Goal: Task Accomplishment & Management: Manage account settings

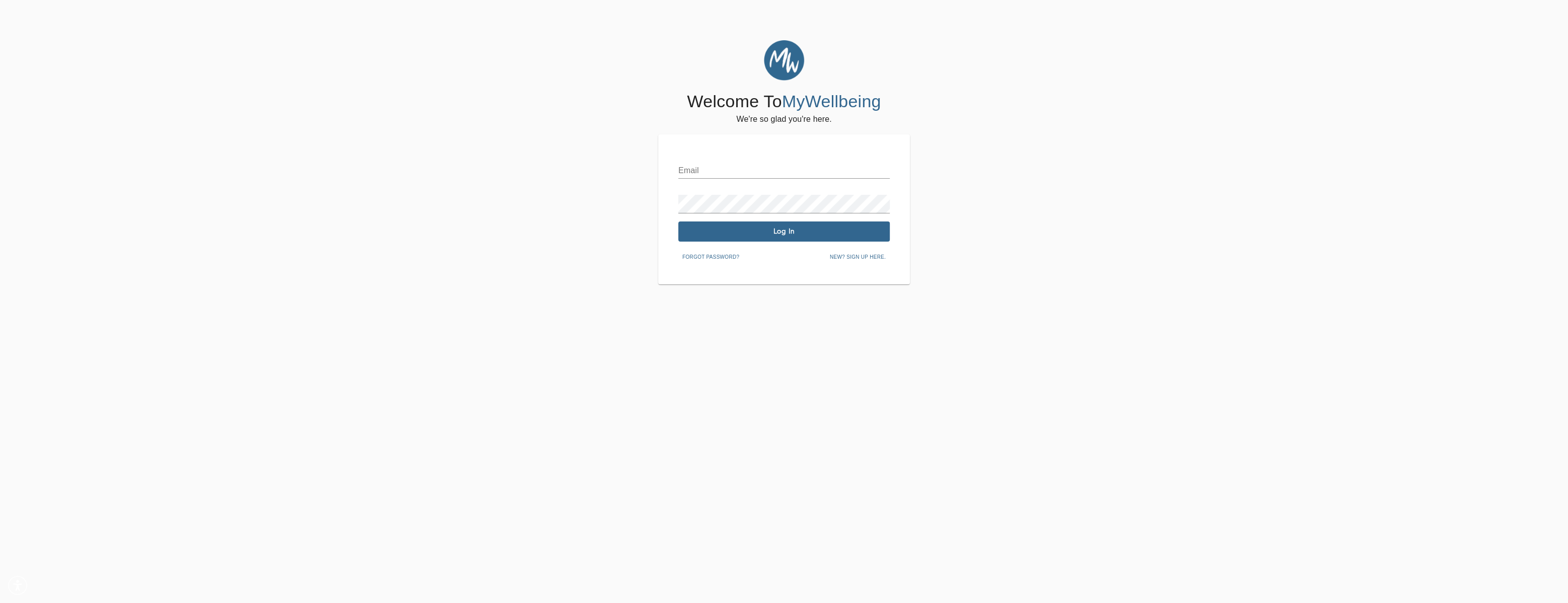
click at [786, 179] on input "text" at bounding box center [784, 171] width 212 height 16
type input "[EMAIL_ADDRESS][DOMAIN_NAME]"
click at [797, 236] on button "Log In" at bounding box center [784, 231] width 212 height 20
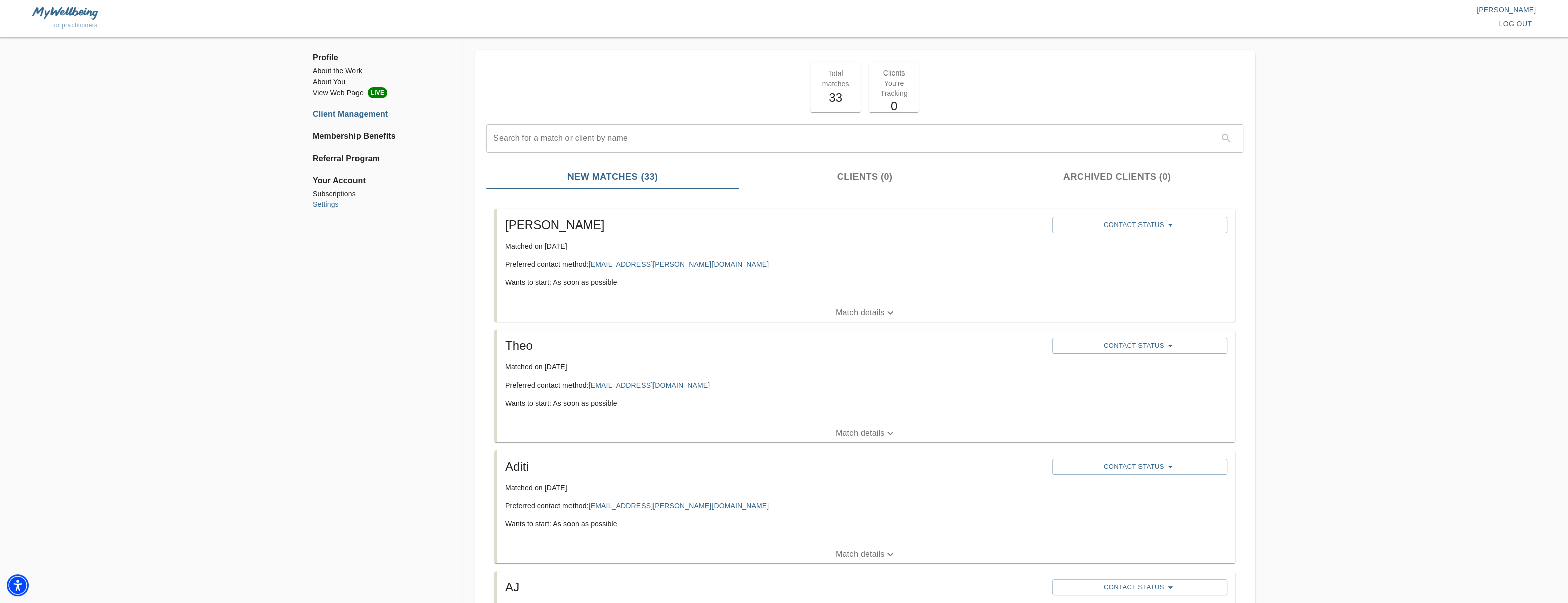
click at [341, 210] on li "Settings" at bounding box center [381, 205] width 137 height 11
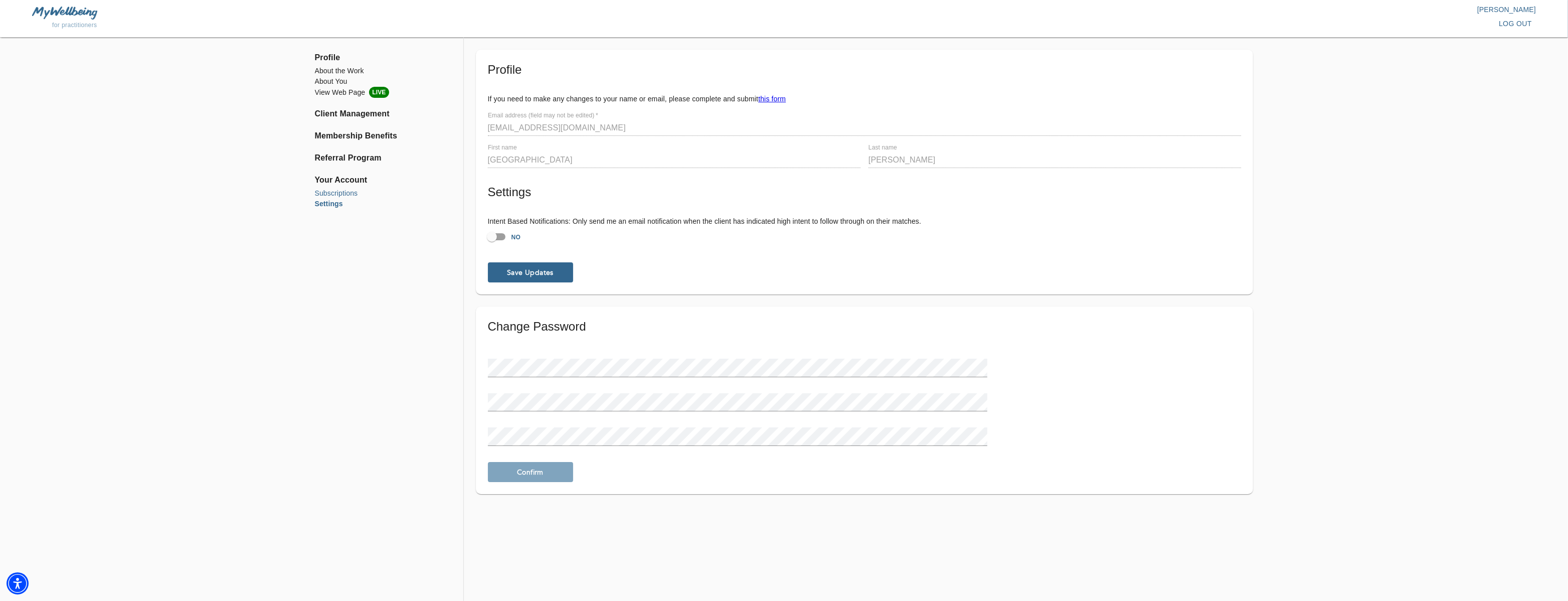
click at [344, 199] on li "Subscriptions" at bounding box center [383, 194] width 136 height 10
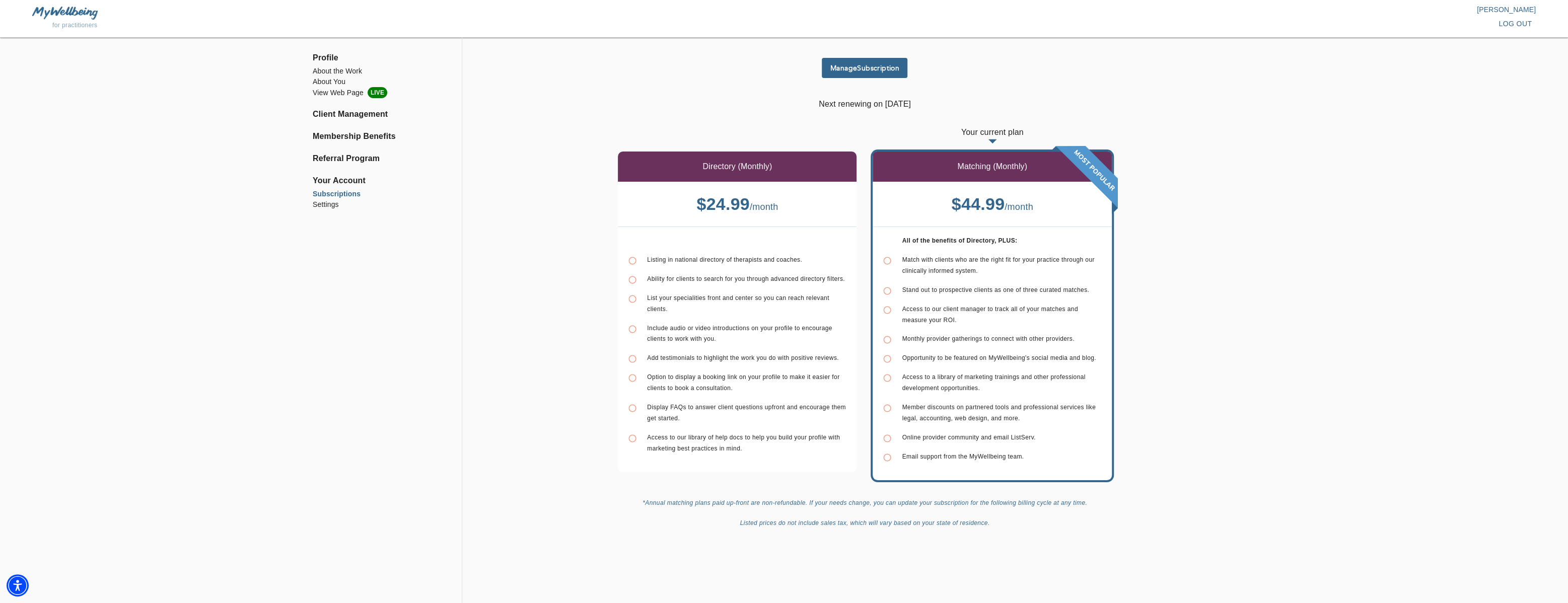
click at [865, 73] on button "Manage Subscription" at bounding box center [865, 67] width 86 height 20
click at [319, 210] on li "Settings" at bounding box center [381, 205] width 137 height 11
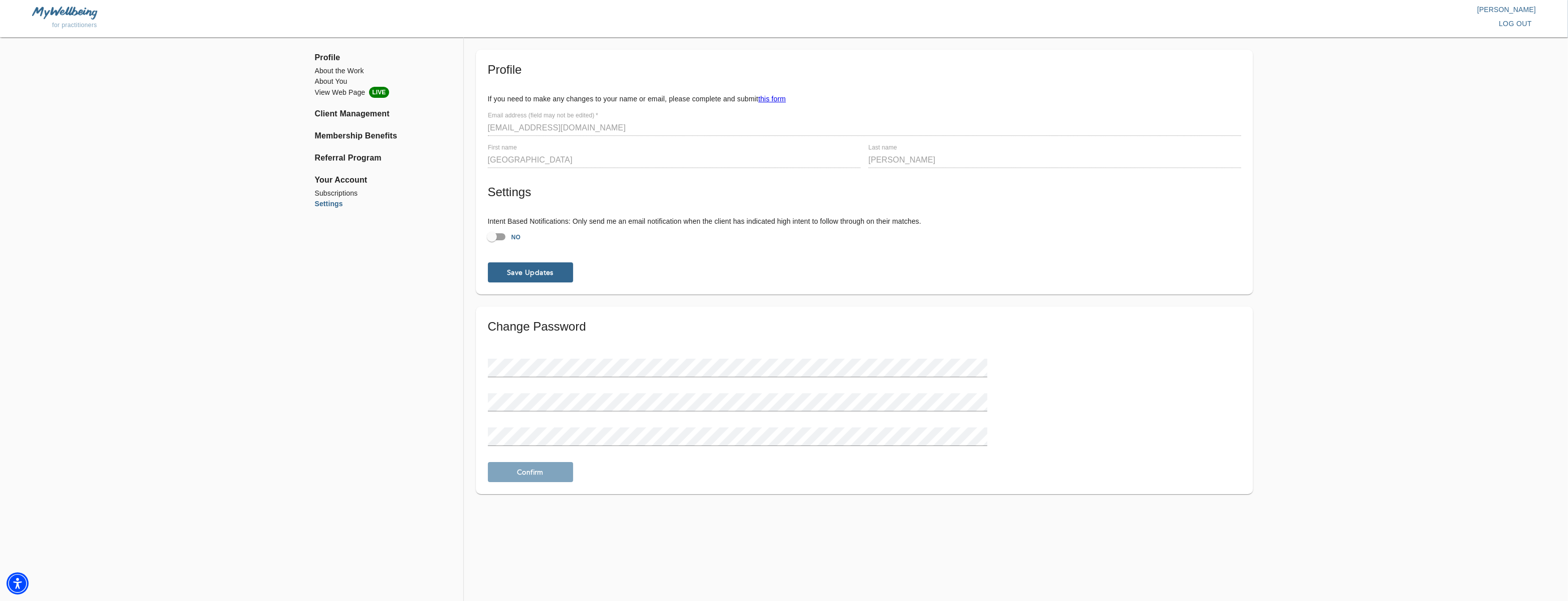
click at [339, 186] on span "Your Account" at bounding box center [383, 181] width 136 height 12
click at [339, 199] on li "Subscriptions" at bounding box center [383, 194] width 136 height 10
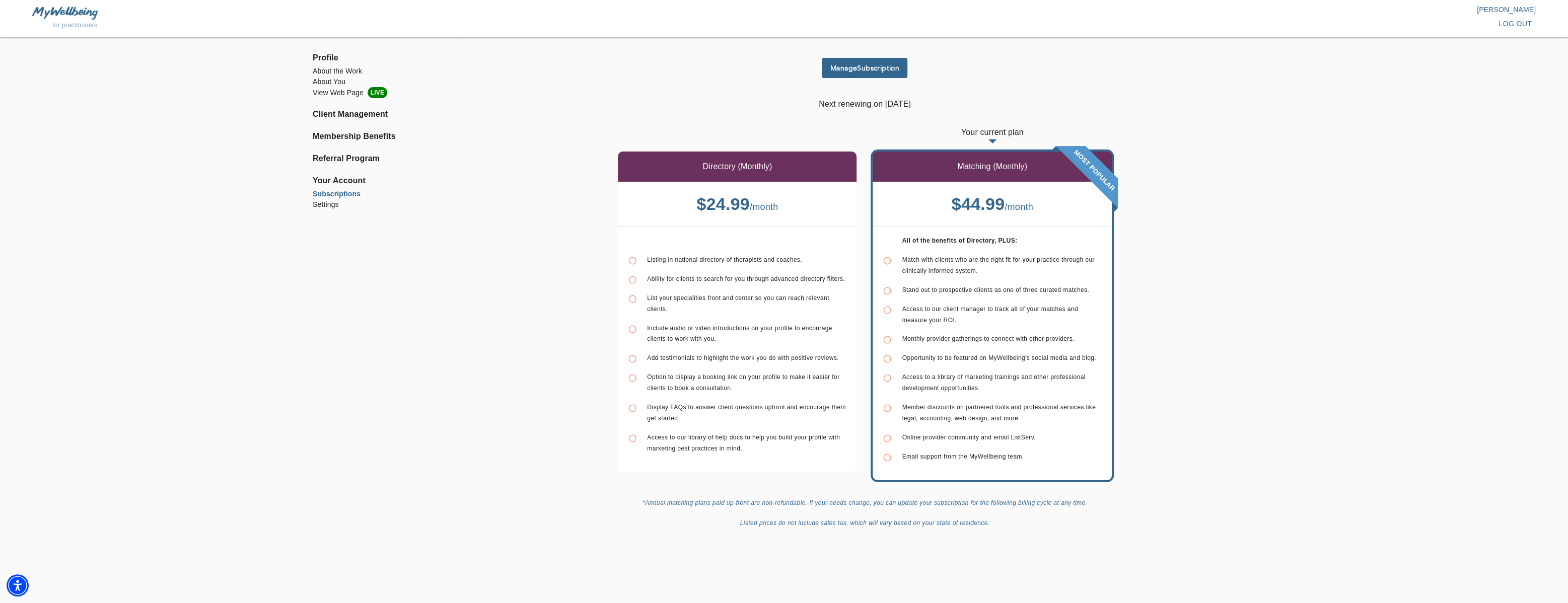
scroll to position [24, 0]
click at [733, 160] on p "Directory (Monthly)" at bounding box center [736, 166] width 69 height 12
click at [876, 63] on span "Manage Subscription" at bounding box center [864, 67] width 78 height 10
click at [76, 8] on img at bounding box center [65, 12] width 66 height 12
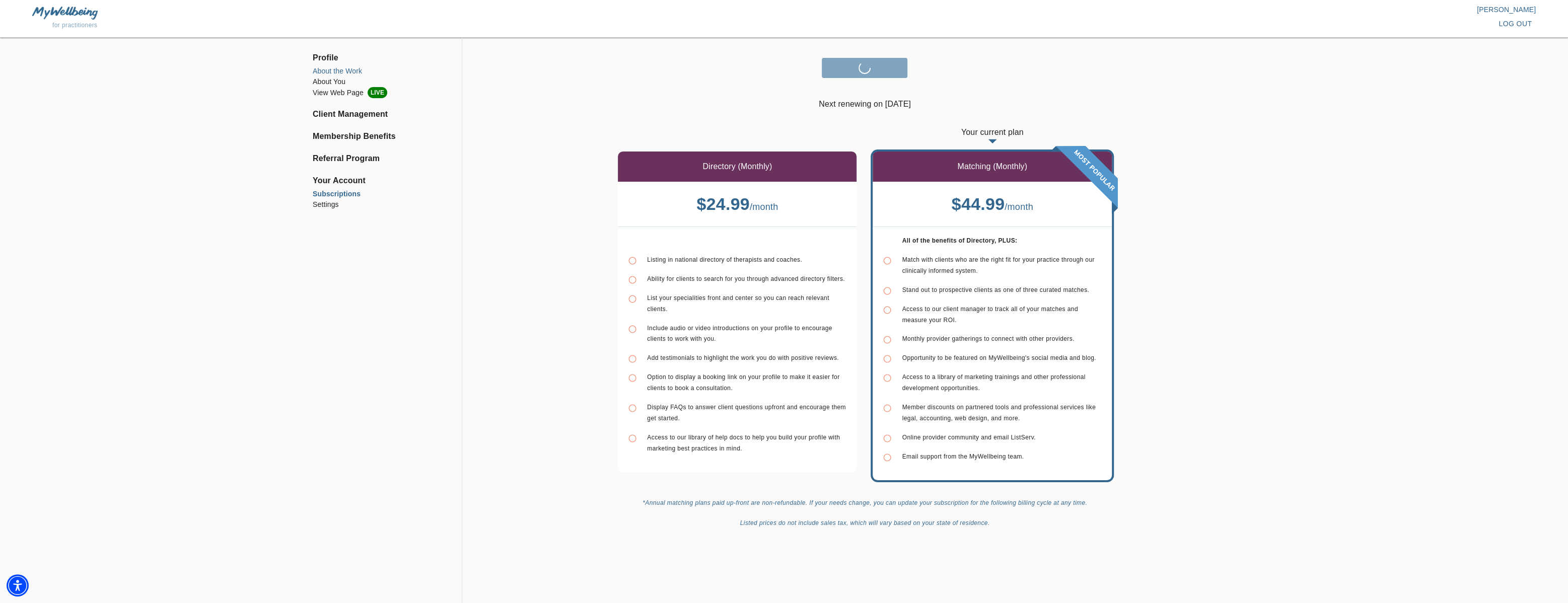
click at [336, 69] on li "About the Work" at bounding box center [381, 71] width 137 height 11
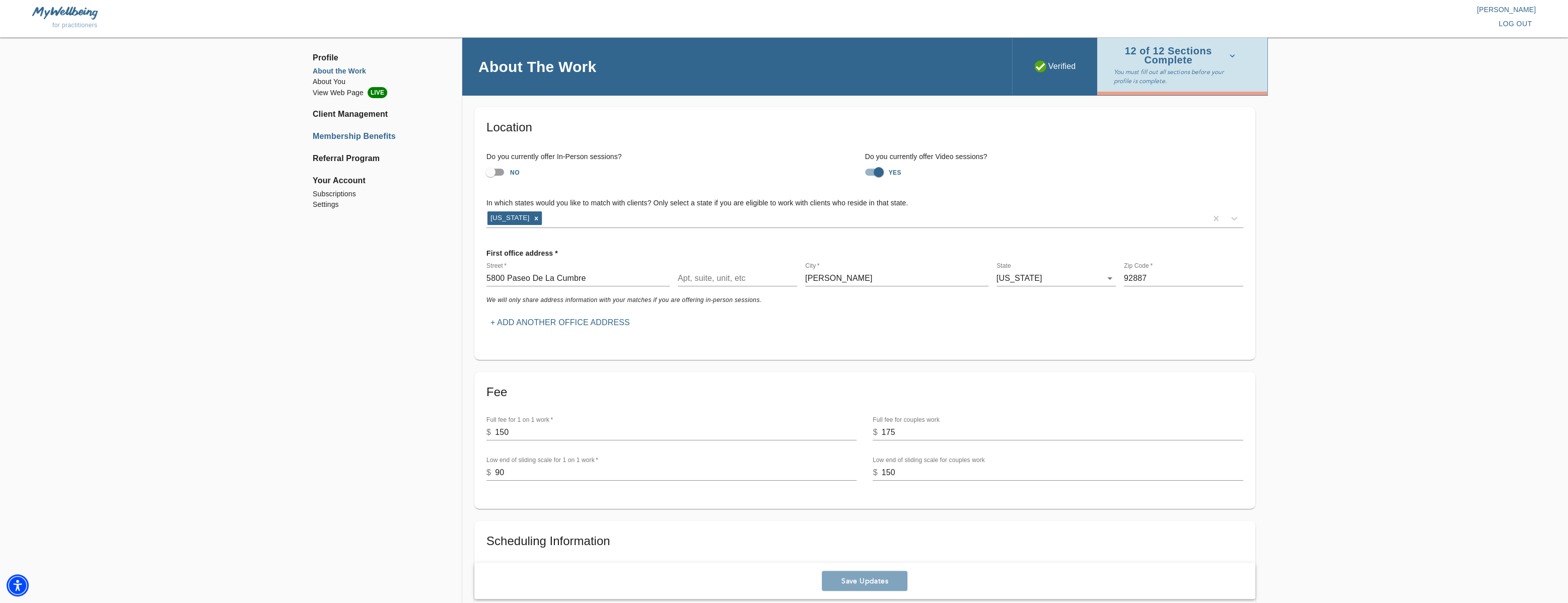
click at [354, 143] on li "Membership Benefits" at bounding box center [381, 137] width 137 height 12
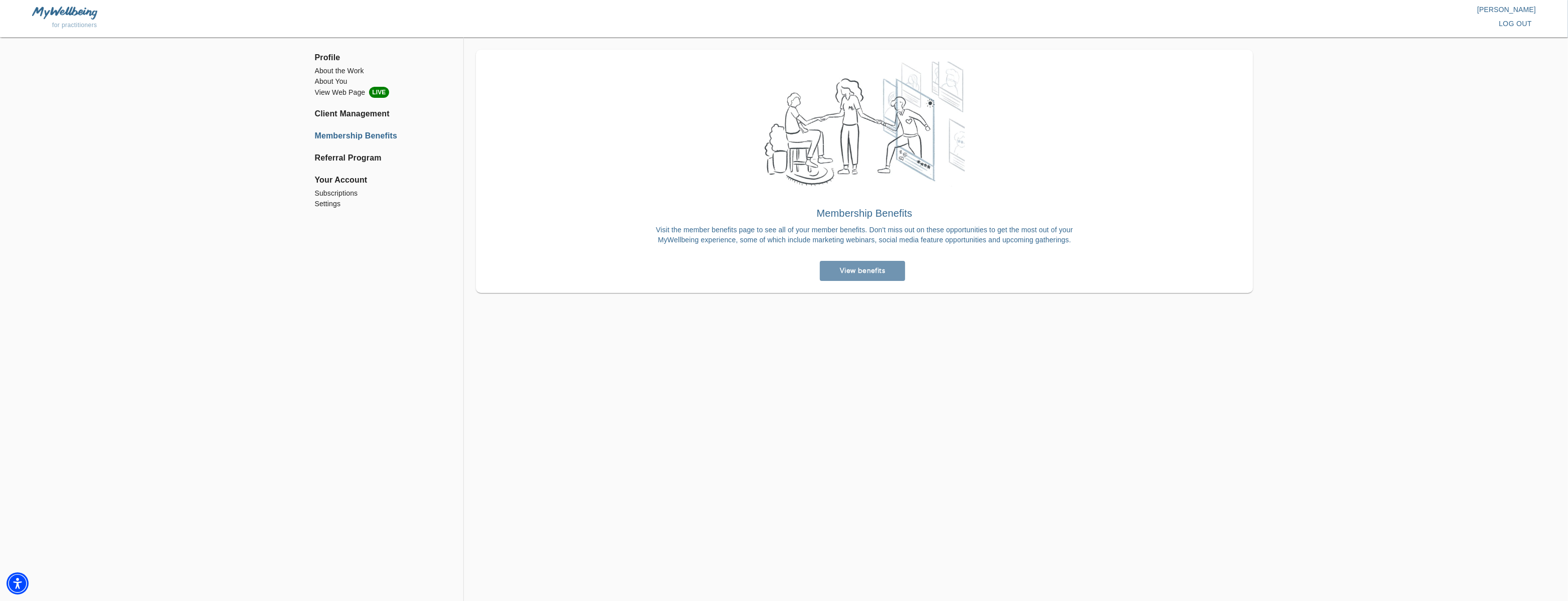
click at [842, 276] on span "View benefits" at bounding box center [862, 270] width 78 height 10
click at [348, 142] on li "Membership Benefits" at bounding box center [383, 136] width 136 height 12
click at [336, 199] on li "Subscriptions" at bounding box center [383, 194] width 136 height 10
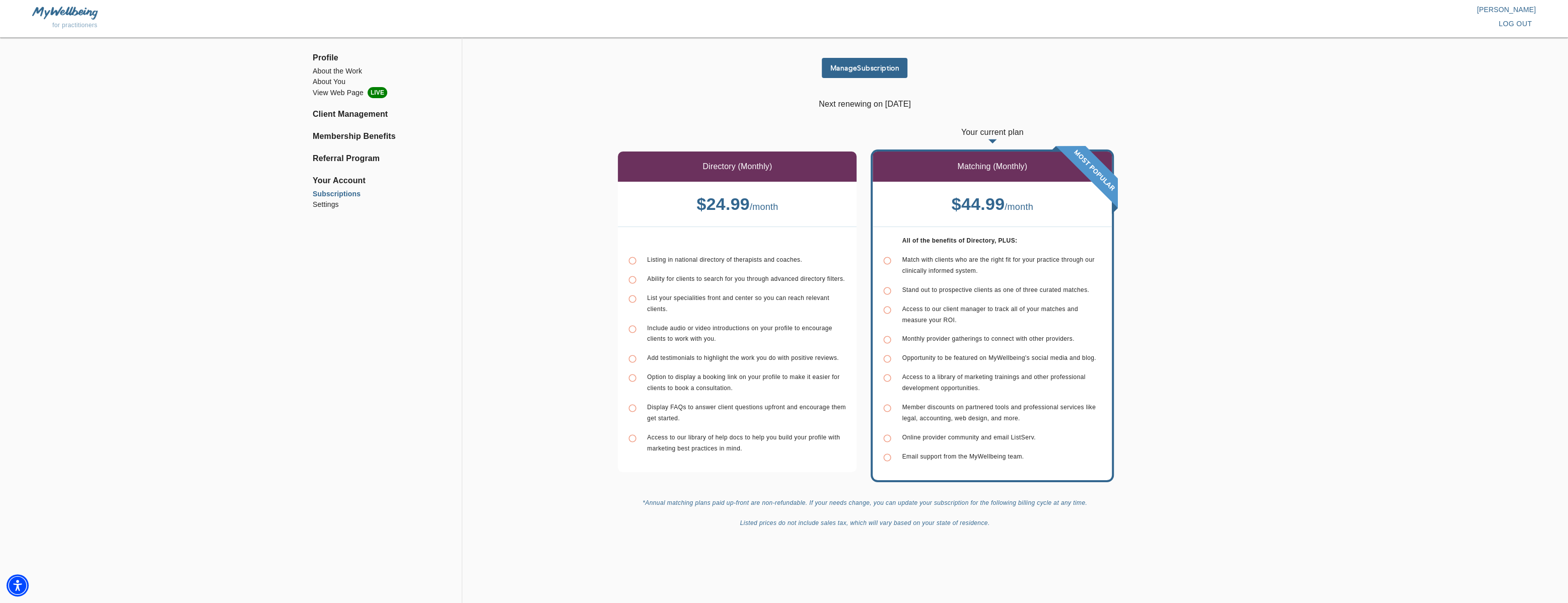
click at [791, 168] on div "Directory (Monthly)" at bounding box center [737, 166] width 239 height 31
click at [862, 63] on span "Manage Subscription" at bounding box center [864, 67] width 78 height 10
